Goal: Information Seeking & Learning: Learn about a topic

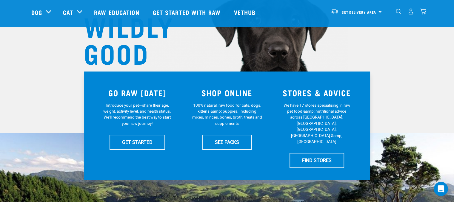
scroll to position [69, 0]
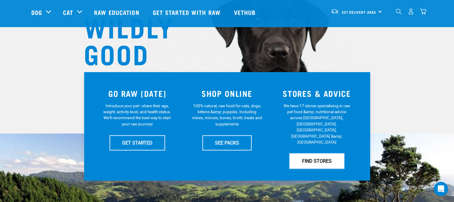
click at [309, 154] on link "FIND STORES" at bounding box center [317, 161] width 55 height 15
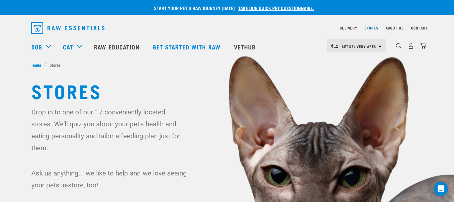
click at [373, 27] on link "Stores" at bounding box center [372, 28] width 14 height 2
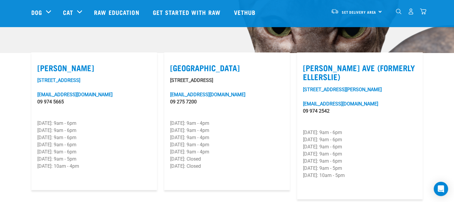
scroll to position [129, 0]
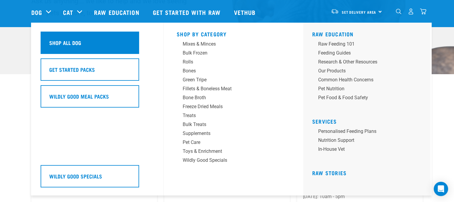
click at [56, 42] on h5 "Shop All Dog" at bounding box center [65, 43] width 32 height 8
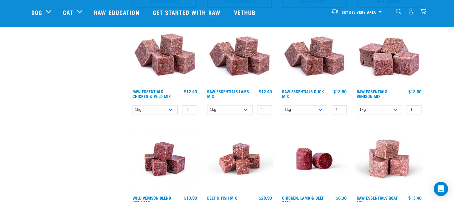
scroll to position [321, 0]
click at [394, 108] on select "1kg 3kg" at bounding box center [379, 109] width 45 height 9
select select "712"
click at [357, 105] on select "1kg 3kg" at bounding box center [379, 109] width 45 height 9
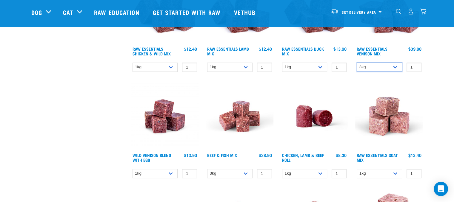
scroll to position [363, 0]
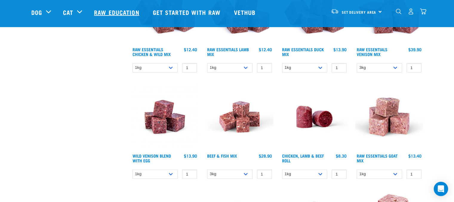
click at [115, 11] on link "Raw Education" at bounding box center [117, 12] width 59 height 24
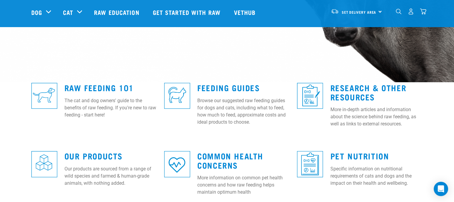
scroll to position [121, 0]
click at [216, 85] on link "Feeding Guides" at bounding box center [228, 87] width 62 height 4
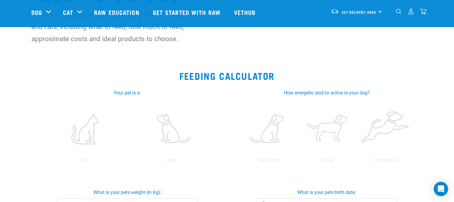
scroll to position [54, 0]
click at [165, 138] on label at bounding box center [170, 129] width 83 height 51
click at [128, 162] on input "radio" at bounding box center [128, 162] width 0 height 0
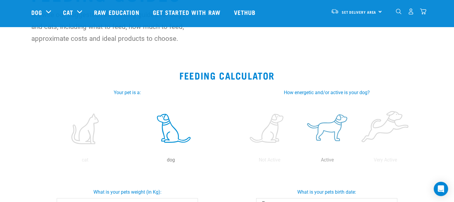
click at [319, 131] on label at bounding box center [328, 129] width 56 height 51
click at [299, 162] on input "radio" at bounding box center [299, 162] width 0 height 0
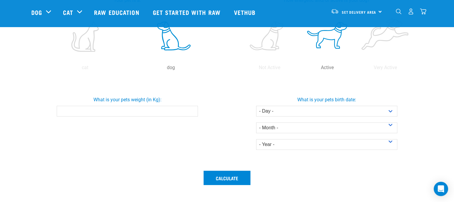
scroll to position [147, 0]
click at [127, 112] on input "What is your pets weight (in Kg):" at bounding box center [127, 111] width 141 height 11
click at [191, 111] on input "-0.1" at bounding box center [127, 111] width 141 height 11
click at [191, 109] on input "0" at bounding box center [127, 111] width 141 height 11
click at [191, 109] on input "0.1" at bounding box center [127, 111] width 141 height 11
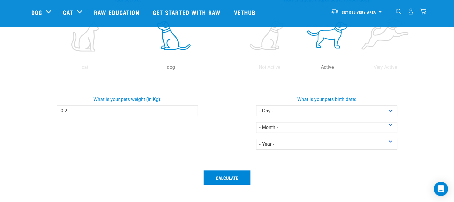
click at [191, 109] on input "0.2" at bounding box center [127, 111] width 141 height 11
click at [191, 109] on input "0.3" at bounding box center [127, 111] width 141 height 11
click at [191, 109] on input "0.4" at bounding box center [127, 111] width 141 height 11
click at [191, 109] on input "0.5" at bounding box center [127, 111] width 141 height 11
click at [191, 109] on input "0.6" at bounding box center [127, 111] width 141 height 11
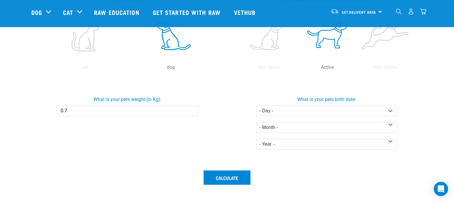
click at [191, 109] on input "0.7" at bounding box center [127, 111] width 141 height 11
click at [191, 109] on input "0.8" at bounding box center [127, 111] width 141 height 11
click at [191, 109] on input "0.9" at bounding box center [127, 111] width 141 height 11
click at [191, 109] on input "1" at bounding box center [127, 111] width 141 height 11
click at [191, 109] on input "1.1" at bounding box center [127, 111] width 141 height 11
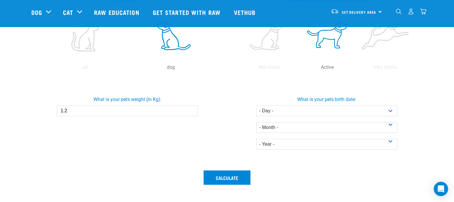
click at [191, 109] on input "1.2" at bounding box center [127, 111] width 141 height 11
click at [191, 109] on input "1.3" at bounding box center [127, 111] width 141 height 11
click at [191, 109] on input "1.4" at bounding box center [127, 111] width 141 height 11
type input "2"
click at [191, 109] on input "2" at bounding box center [127, 111] width 141 height 11
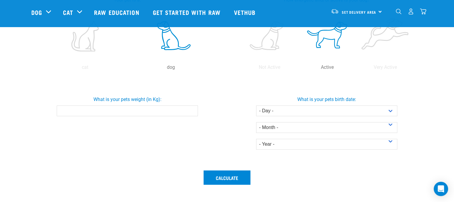
click at [62, 112] on input "What is your pets weight (in Kg):" at bounding box center [127, 111] width 141 height 11
type input "10"
click at [118, 158] on div "What is your pets weight (in Kg): 10" at bounding box center [127, 122] width 199 height 89
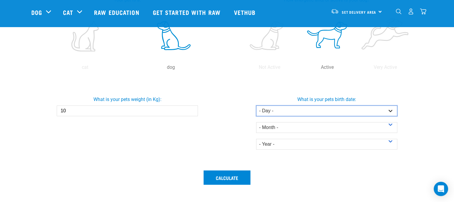
click at [386, 113] on select "- Day - 1 2 3 4 5 6 7 8 9 10 11 12 13 14 15 16 17 18 19 20 21 22 23 24 25 26 27" at bounding box center [326, 111] width 141 height 11
select select "4"
click at [256, 106] on select "- Day - 1 2 3 4 5 6 7 8 9 10 11 12 13 14 15 16 17 18 19 20 21 22 23 24 25 26 27" at bounding box center [326, 111] width 141 height 11
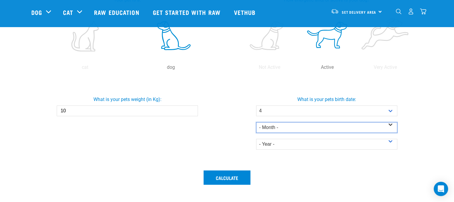
click at [391, 124] on select "- Month - January February March April May June July August September October N…" at bounding box center [326, 127] width 141 height 11
select select "March"
click at [256, 122] on select "- Month - January February March April May June July August September October N…" at bounding box center [326, 127] width 141 height 11
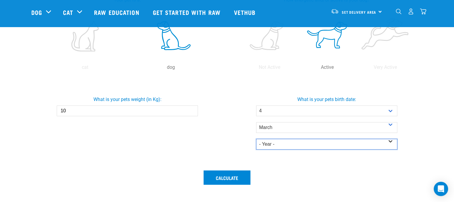
click at [391, 143] on select "- Year - 2025 2024 2023 2022 2021 2020 2019 2018 2017 2016 2015 2014" at bounding box center [326, 144] width 141 height 11
select select "2014"
click at [256, 139] on select "- Year - 2025 2024 2023 2022 2021 2020 2019 2018 2017 2016 2015 2014" at bounding box center [326, 144] width 141 height 11
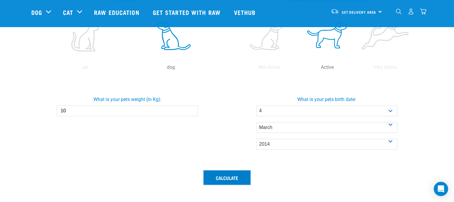
click at [231, 174] on button "Calculate" at bounding box center [227, 178] width 47 height 14
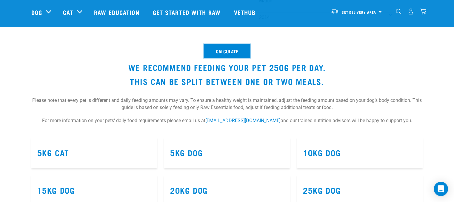
scroll to position [270, 0]
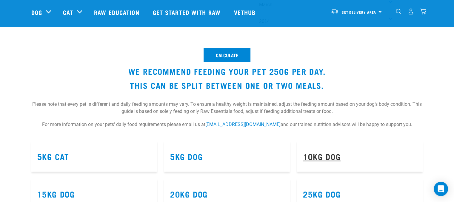
click at [327, 157] on link "10kg Dog" at bounding box center [322, 156] width 38 height 4
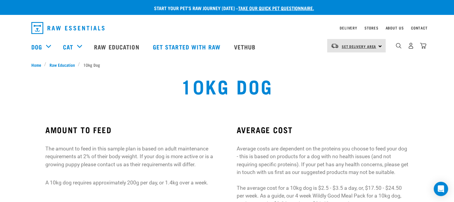
click at [356, 46] on span "Set Delivery Area" at bounding box center [359, 46] width 35 height 2
click at [113, 99] on div "10kg Dog" at bounding box center [227, 91] width 298 height 38
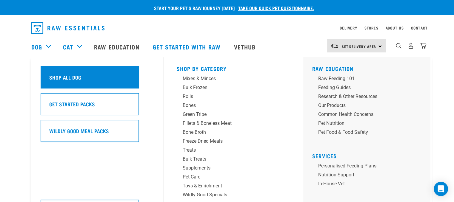
click at [71, 73] on h5 "Shop All Dog" at bounding box center [65, 77] width 32 height 8
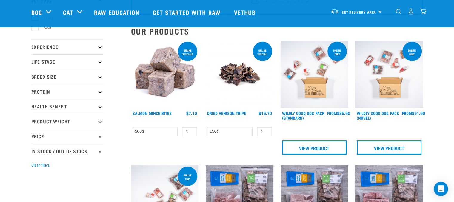
scroll to position [50, 0]
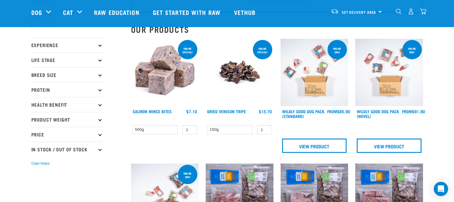
drag, startPoint x: 457, startPoint y: 16, endPoint x: 456, endPoint y: 24, distance: 9.0
click at [309, 143] on link "View Product" at bounding box center [314, 146] width 65 height 14
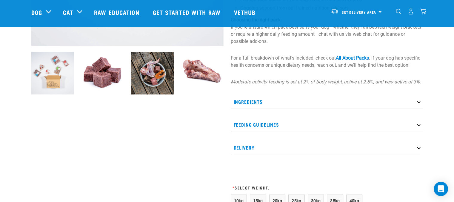
scroll to position [198, 0]
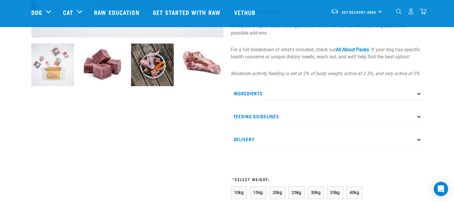
click at [418, 95] on icon at bounding box center [418, 93] width 3 height 3
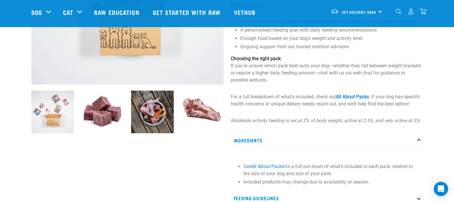
scroll to position [150, 0]
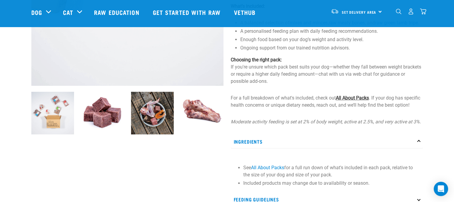
click at [356, 101] on link "All About Packs" at bounding box center [352, 98] width 33 height 6
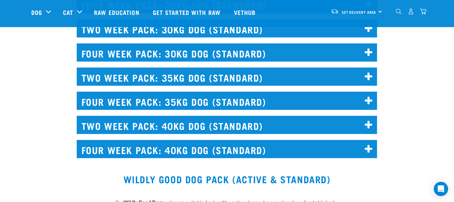
scroll to position [1535, 0]
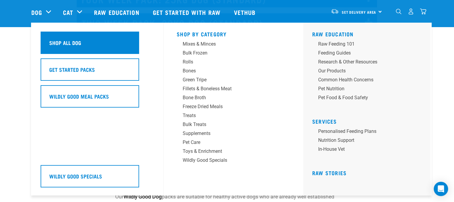
click at [65, 42] on h5 "Shop All Dog" at bounding box center [65, 43] width 32 height 8
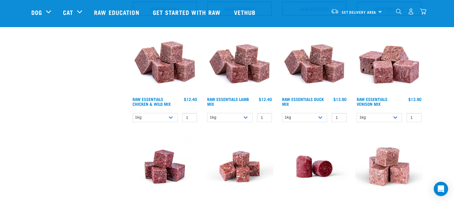
scroll to position [315, 0]
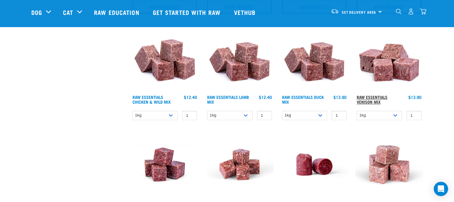
click at [372, 96] on link "Raw Essentials Venison Mix" at bounding box center [372, 99] width 31 height 7
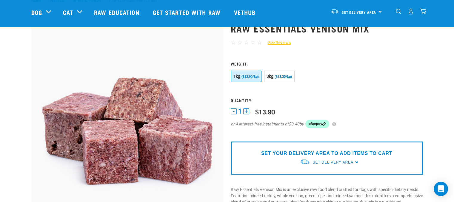
scroll to position [32, 0]
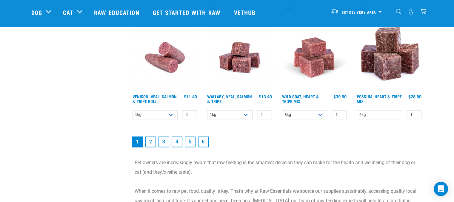
scroll to position [855, 0]
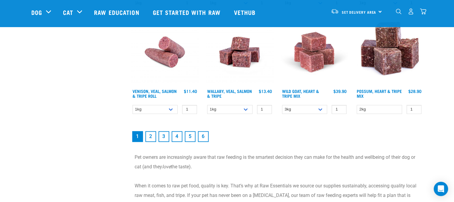
click at [150, 134] on link "2" at bounding box center [150, 136] width 11 height 11
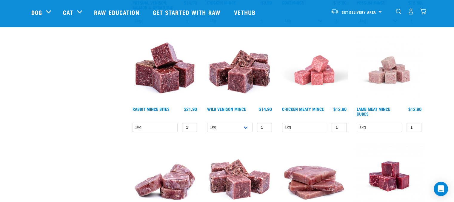
scroll to position [264, 0]
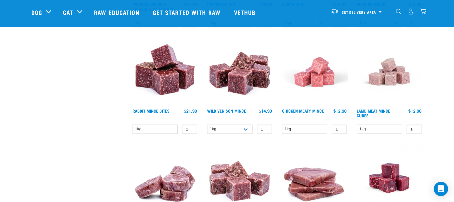
click at [245, 86] on img at bounding box center [240, 72] width 68 height 68
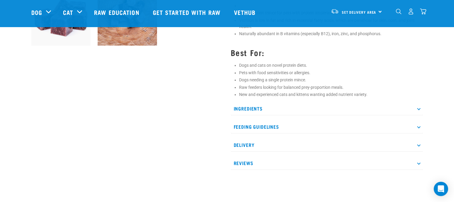
scroll to position [258, 0]
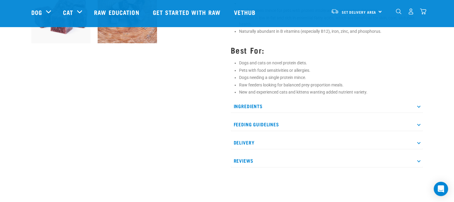
click at [419, 105] on icon at bounding box center [418, 106] width 3 height 3
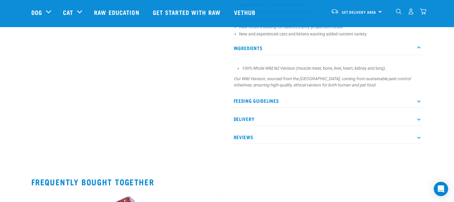
scroll to position [320, 0]
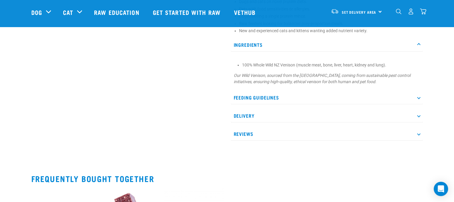
click at [419, 97] on icon at bounding box center [418, 97] width 3 height 3
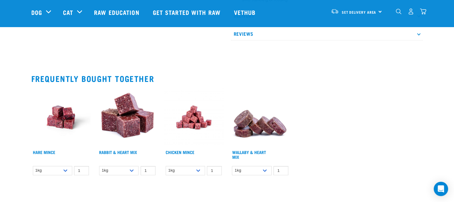
scroll to position [520, 0]
